Goal: Task Accomplishment & Management: Manage account settings

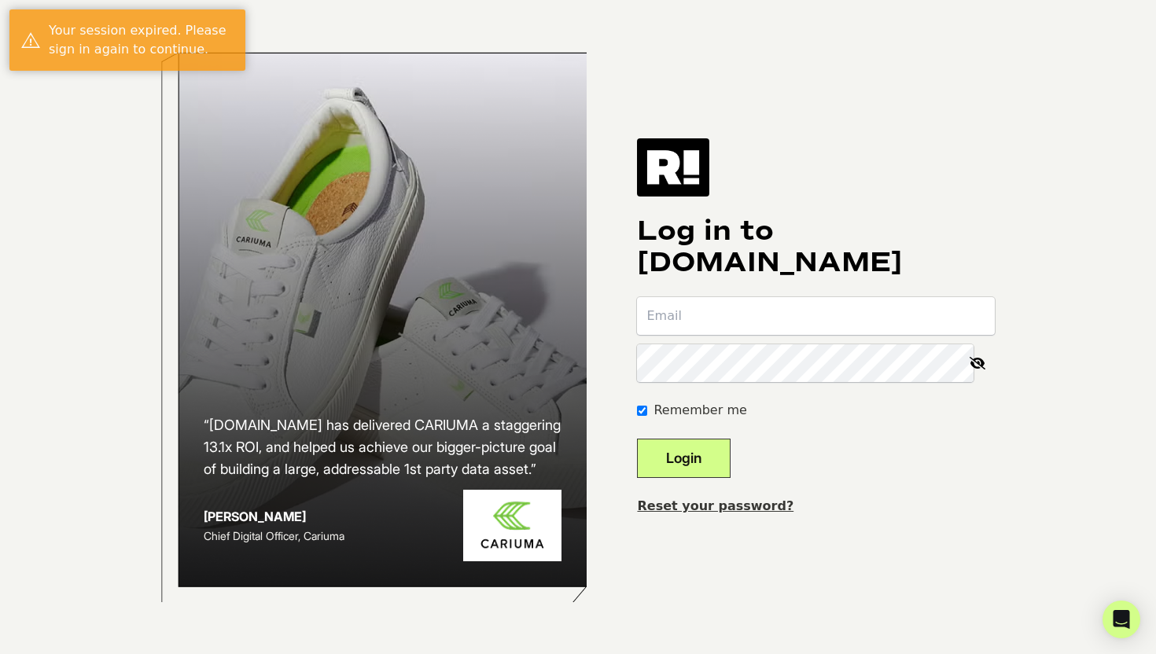
type input "[PERSON_NAME][EMAIL_ADDRESS][DOMAIN_NAME]"
click at [722, 458] on button "Login" at bounding box center [684, 458] width 94 height 39
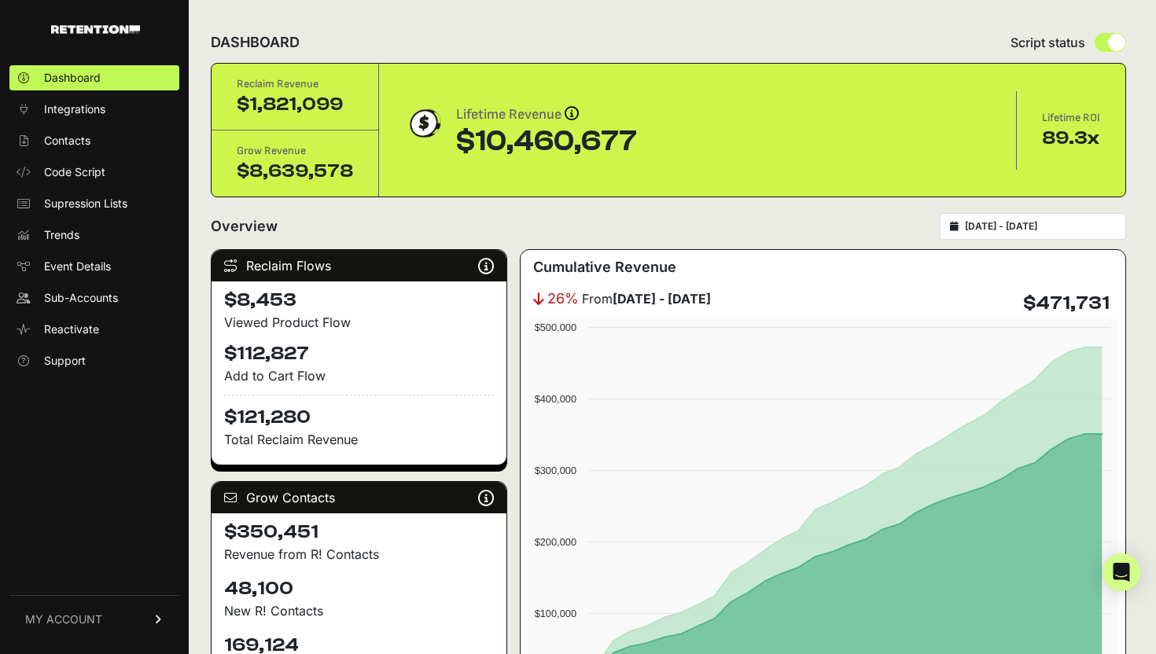
click at [67, 616] on span "MY ACCOUNT" at bounding box center [63, 620] width 77 height 16
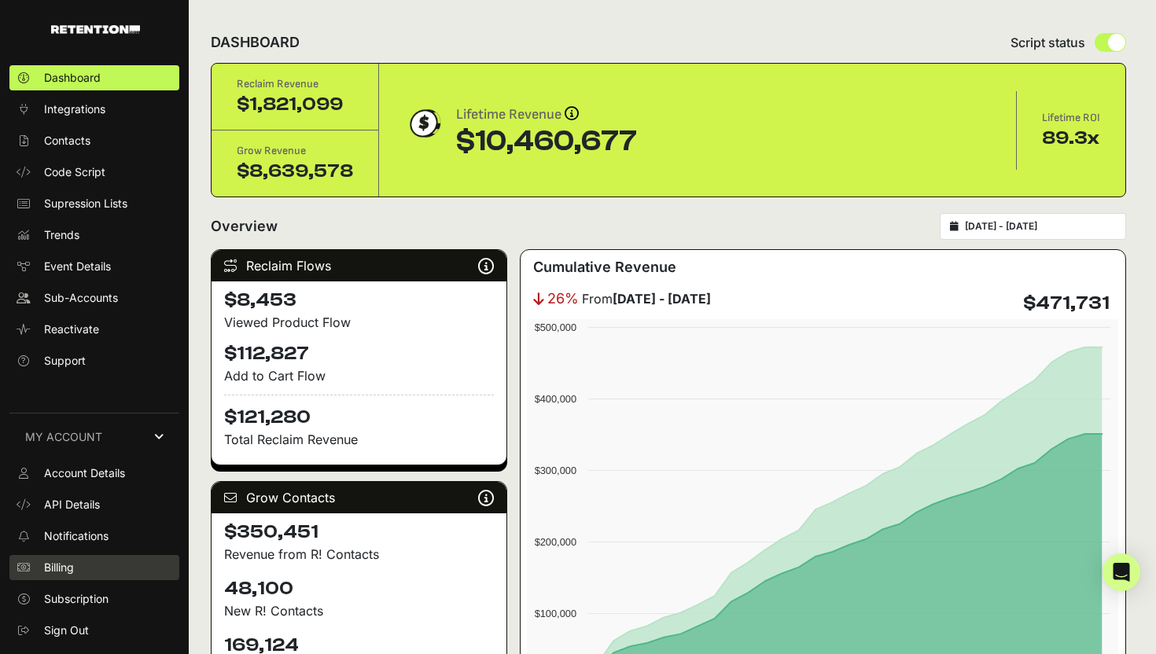
click at [106, 569] on link "Billing" at bounding box center [94, 567] width 170 height 25
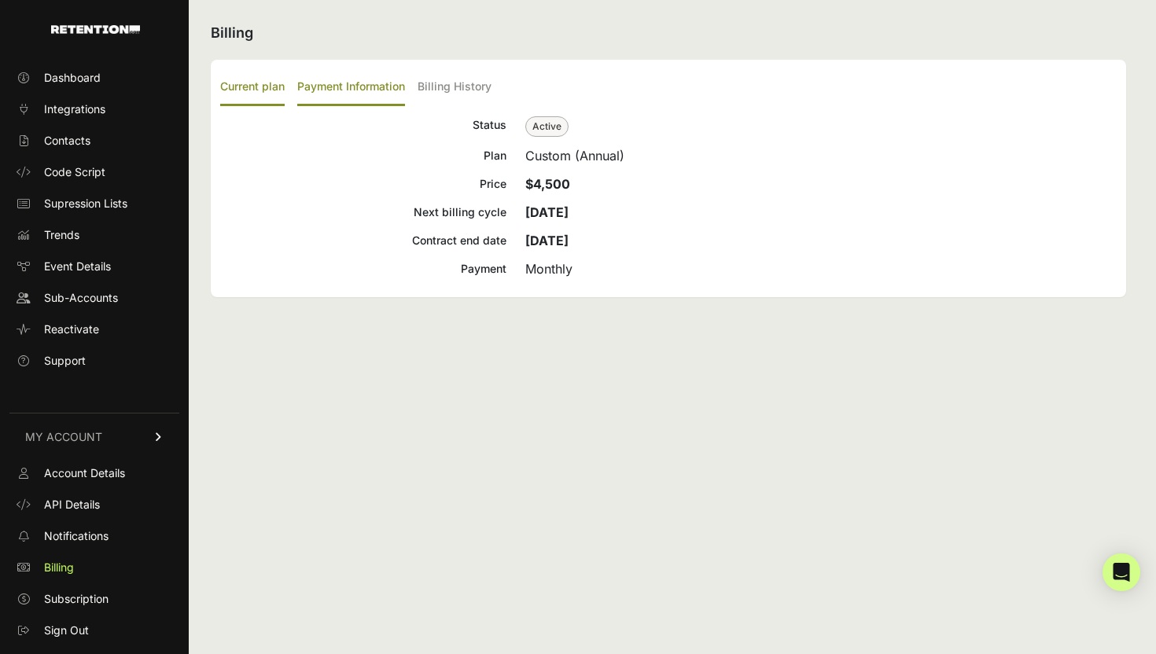
click at [332, 79] on label "Payment Information" at bounding box center [351, 87] width 108 height 37
click at [0, 0] on input "Payment Information" at bounding box center [0, 0] width 0 height 0
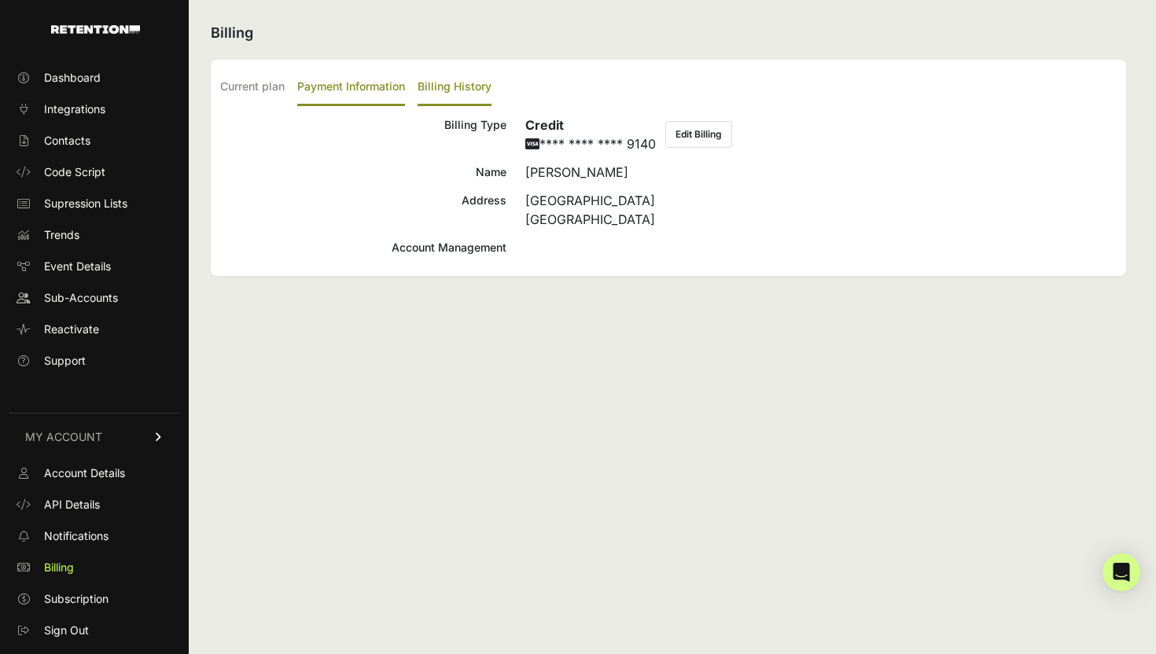
click at [476, 100] on label "Billing History" at bounding box center [454, 87] width 74 height 37
click at [0, 0] on input "Billing History" at bounding box center [0, 0] width 0 height 0
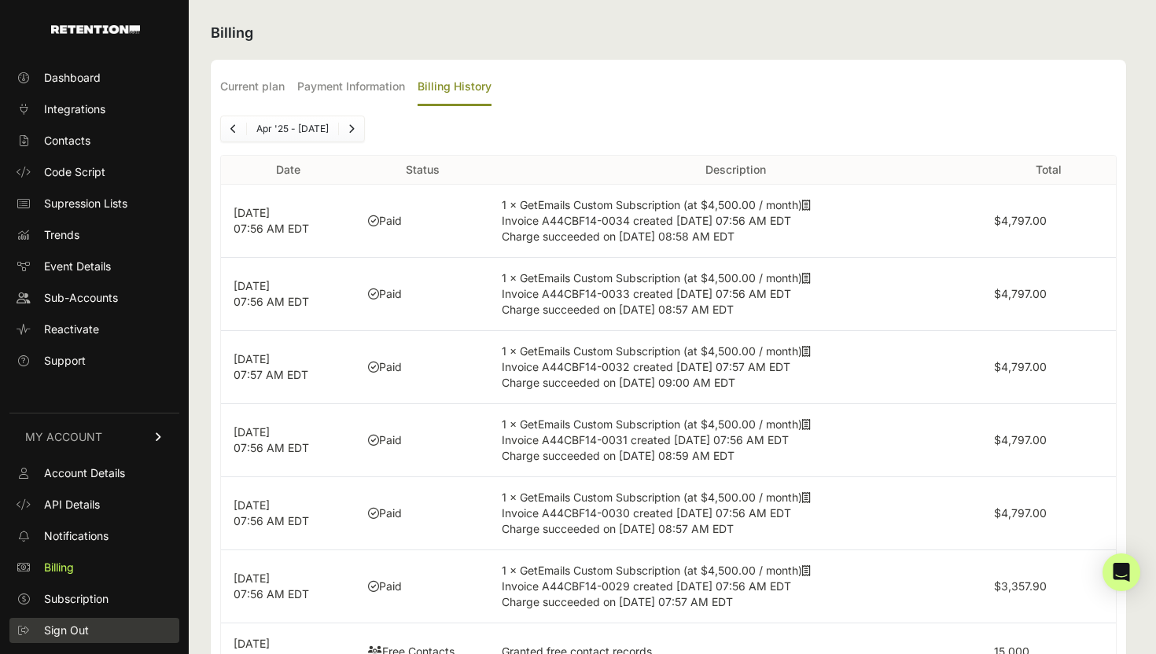
click at [48, 626] on span "Sign Out" at bounding box center [66, 631] width 45 height 16
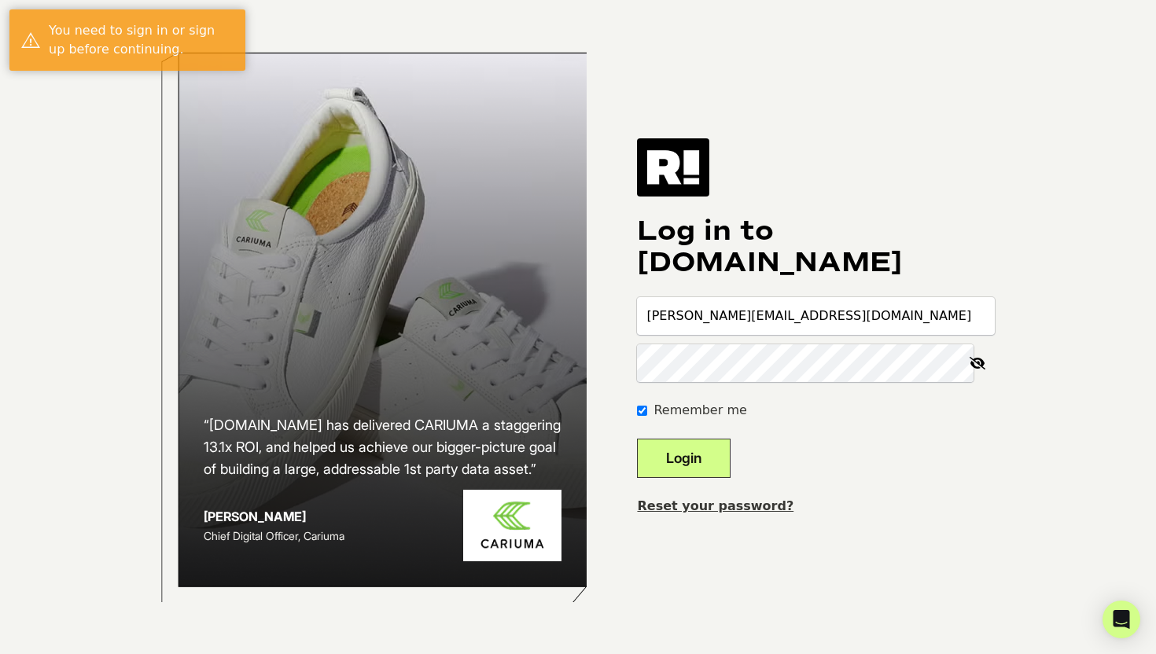
click at [736, 333] on input "[PERSON_NAME][EMAIL_ADDRESS][DOMAIN_NAME]" at bounding box center [816, 316] width 358 height 38
type input "jenny.c+kc@vegogarden.com"
click at [714, 449] on button "Login" at bounding box center [684, 458] width 94 height 39
